Goal: Task Accomplishment & Management: Use online tool/utility

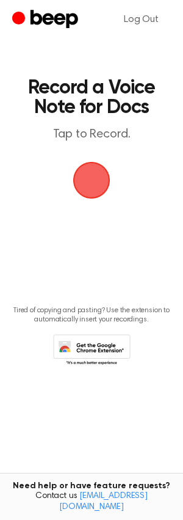
click at [90, 184] on span "button" at bounding box center [92, 180] width 34 height 34
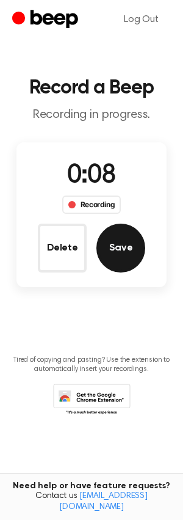
click at [118, 258] on button "Save" at bounding box center [121, 248] width 49 height 49
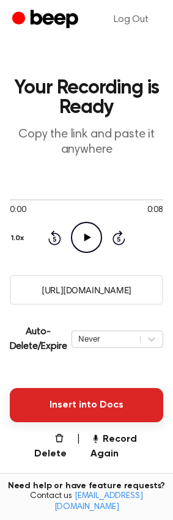
click at [79, 417] on button "Insert into Docs" at bounding box center [86, 405] width 153 height 34
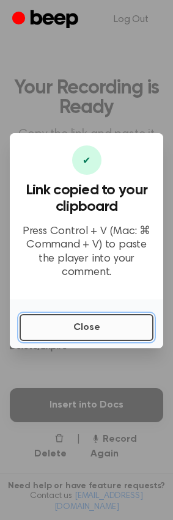
click at [120, 326] on button "Close" at bounding box center [87, 327] width 134 height 27
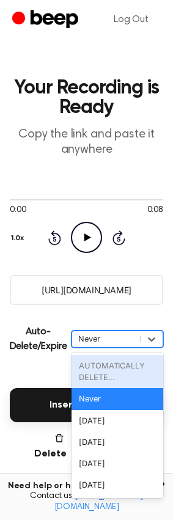
click at [125, 333] on div "Never" at bounding box center [106, 339] width 56 height 12
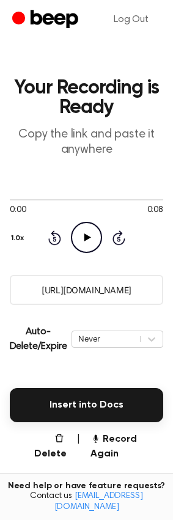
click at [136, 317] on div "Auto-Delete/Expire Never | Download" at bounding box center [86, 339] width 153 height 49
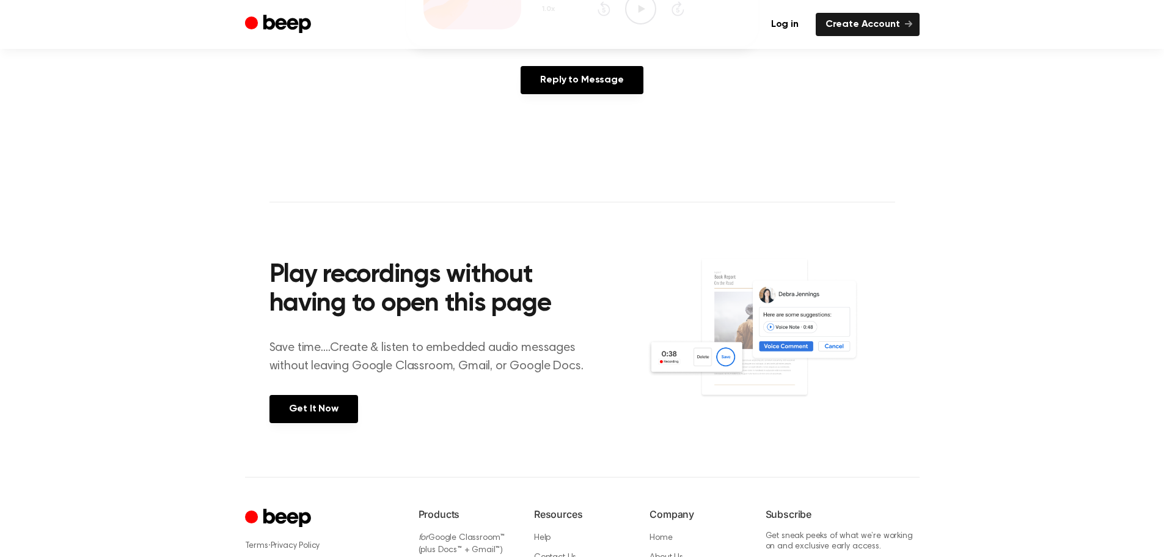
scroll to position [367, 0]
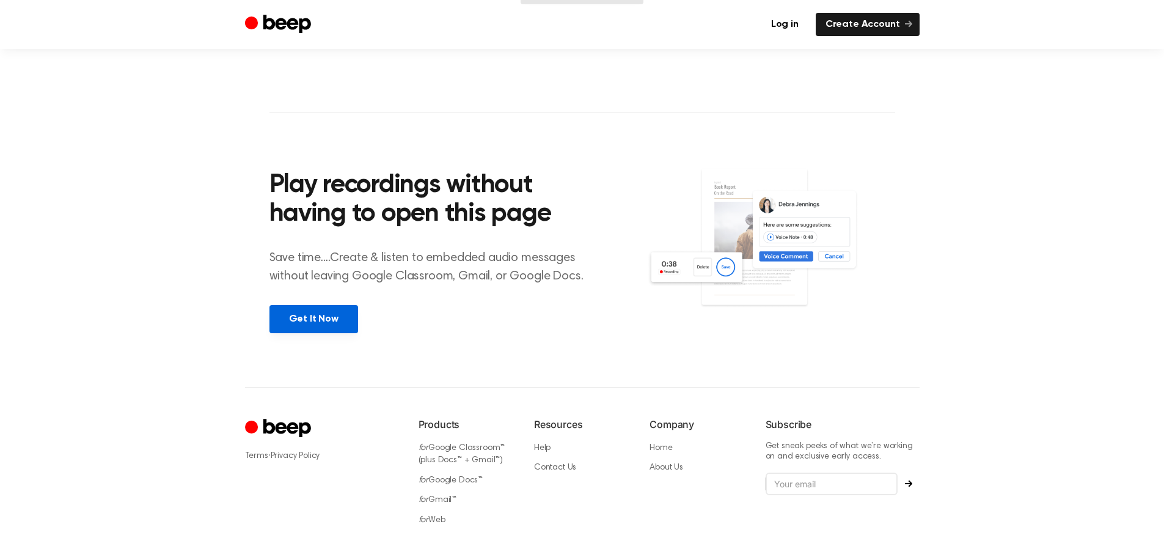
click at [321, 328] on link "Get It Now" at bounding box center [314, 319] width 89 height 28
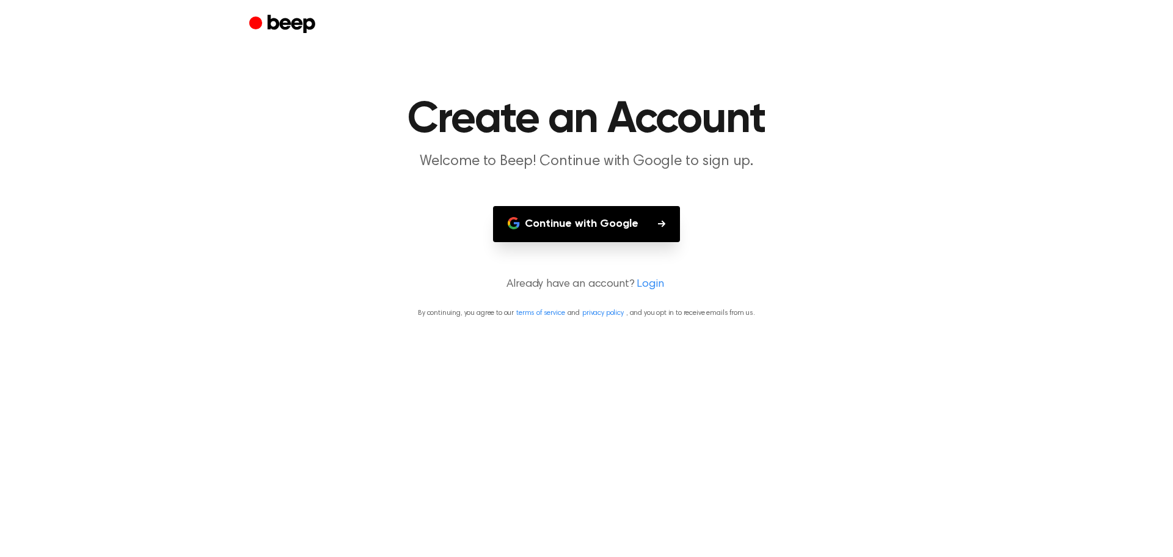
click at [561, 235] on button "Continue with Google" at bounding box center [586, 224] width 187 height 36
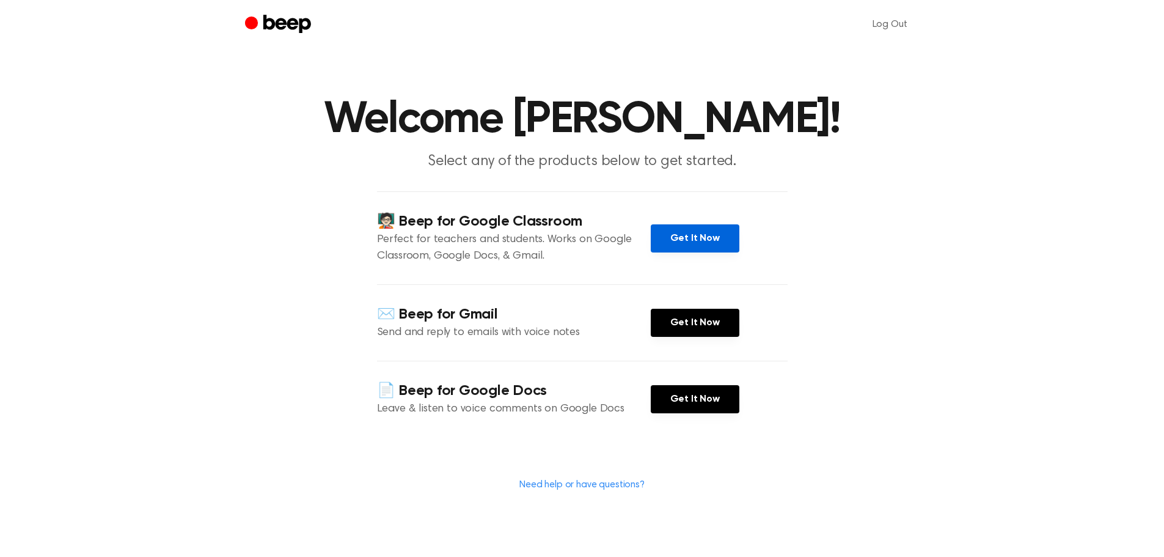
click at [719, 242] on link "Get It Now" at bounding box center [695, 238] width 89 height 28
